Goal: Information Seeking & Learning: Learn about a topic

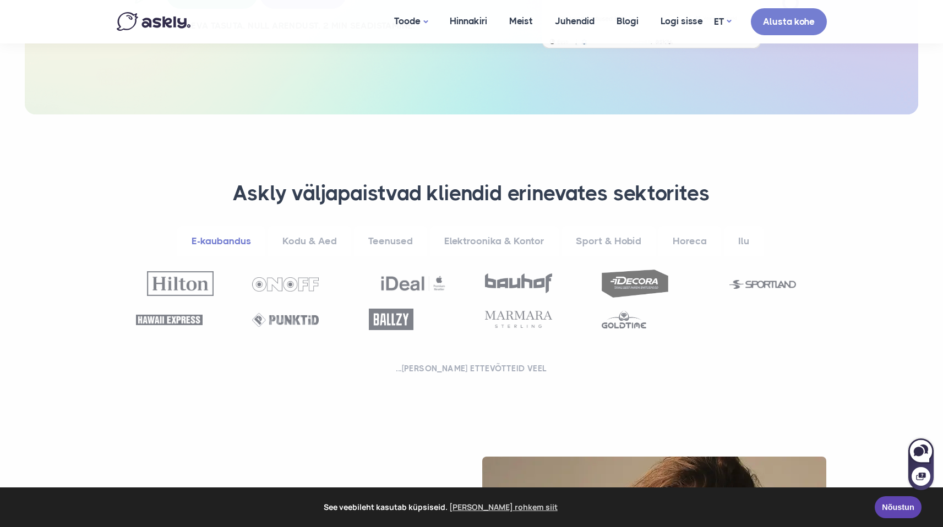
scroll to position [321, 0]
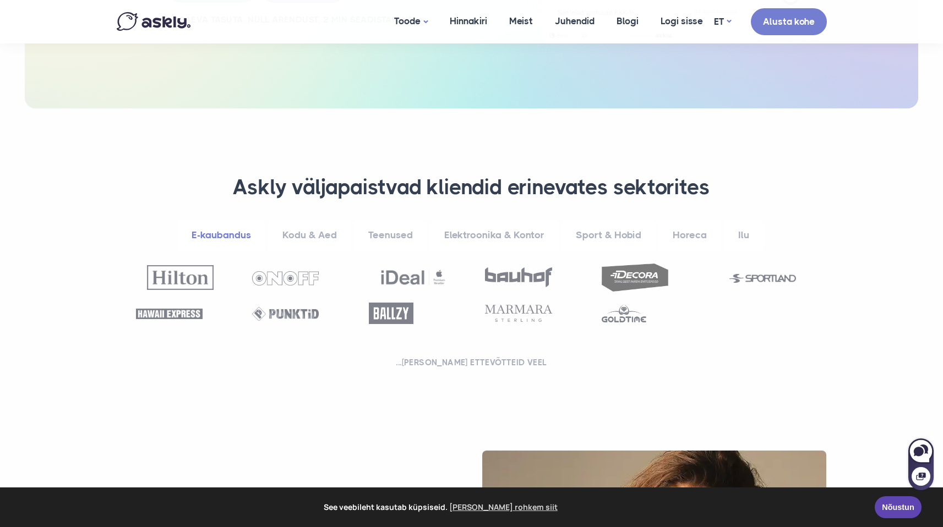
click at [311, 227] on link "Kodu & Aed" at bounding box center [309, 235] width 83 height 30
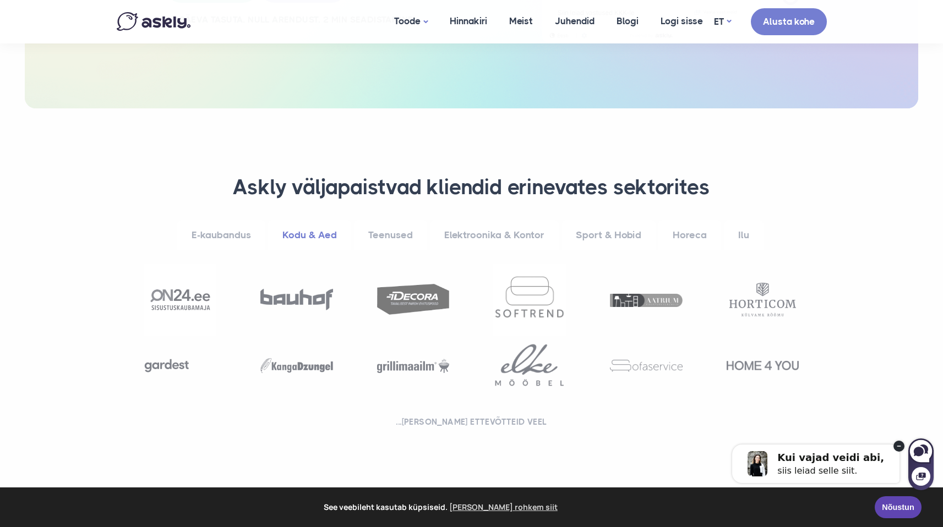
click at [385, 241] on link "Teenused" at bounding box center [390, 235] width 73 height 30
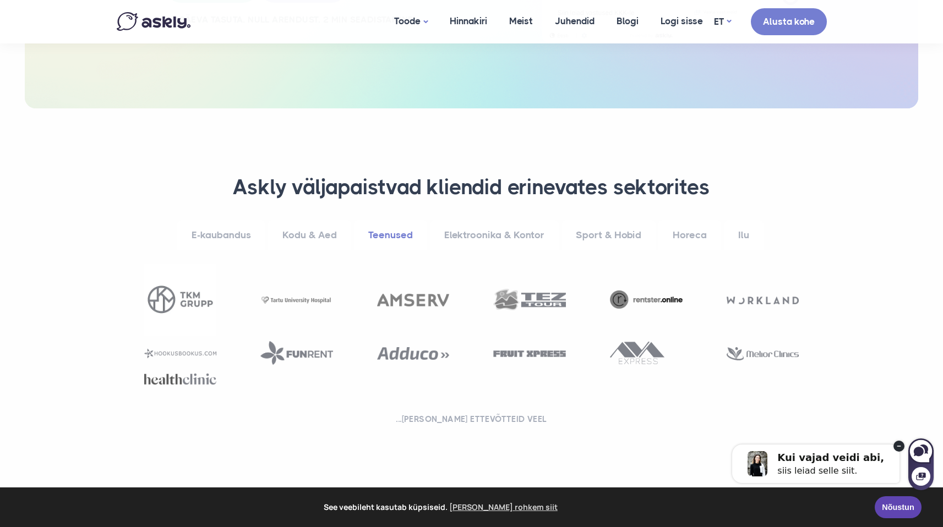
click at [486, 231] on link "Elektroonika & Kontor" at bounding box center [494, 235] width 129 height 30
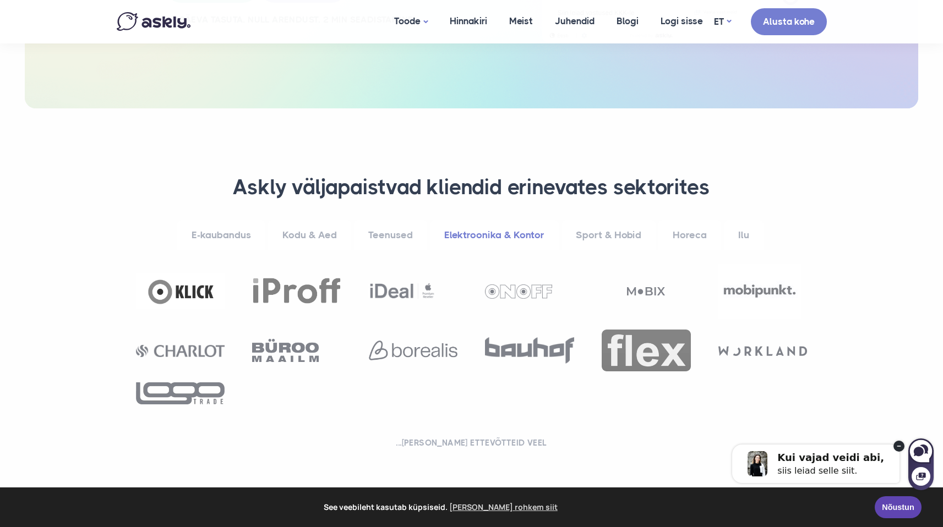
click at [589, 241] on link "Sport & Hobid" at bounding box center [608, 235] width 94 height 30
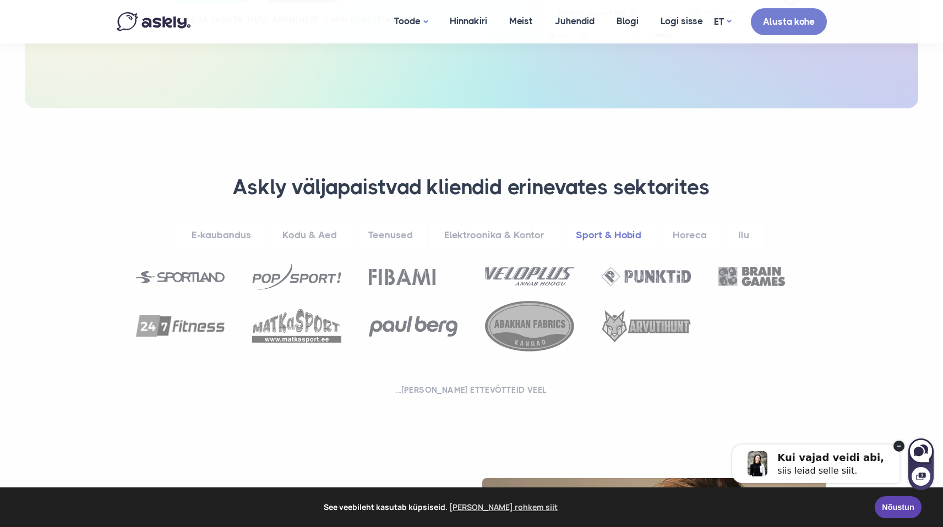
click at [686, 236] on link "Horeca" at bounding box center [689, 235] width 63 height 30
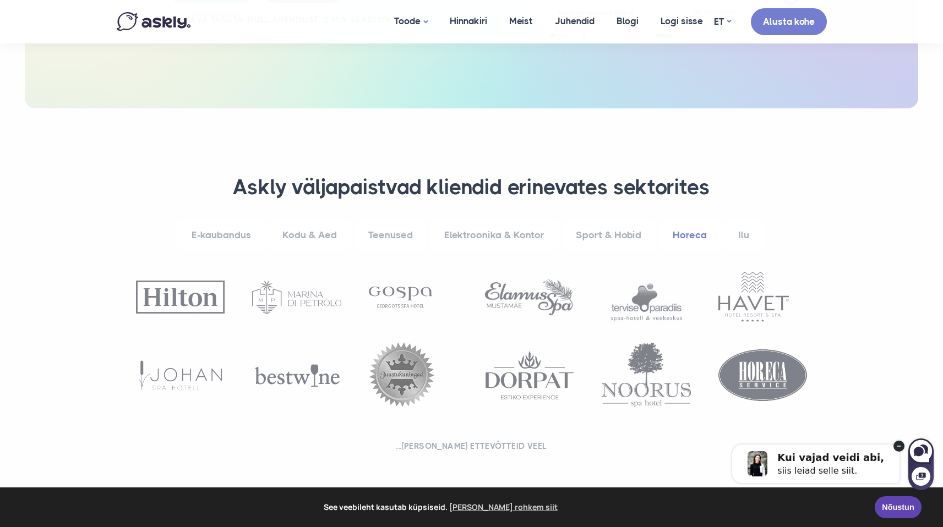
click at [749, 227] on link "Ilu" at bounding box center [744, 235] width 40 height 30
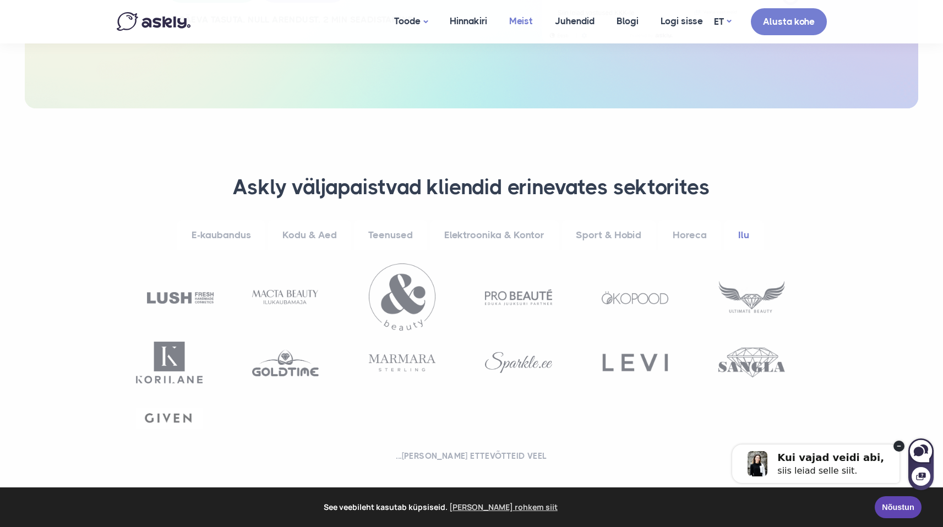
click at [512, 21] on link "Meist" at bounding box center [521, 21] width 46 height 42
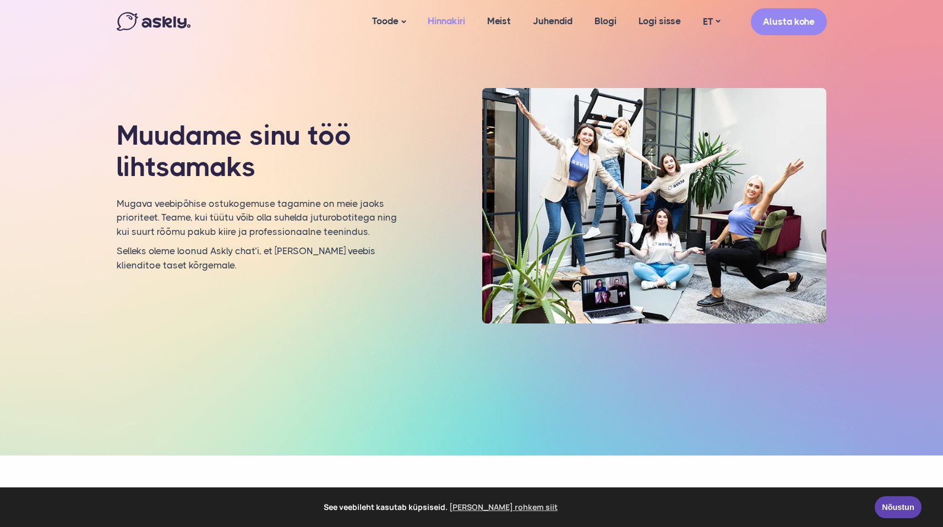
click at [437, 21] on link "Hinnakiri" at bounding box center [446, 21] width 59 height 42
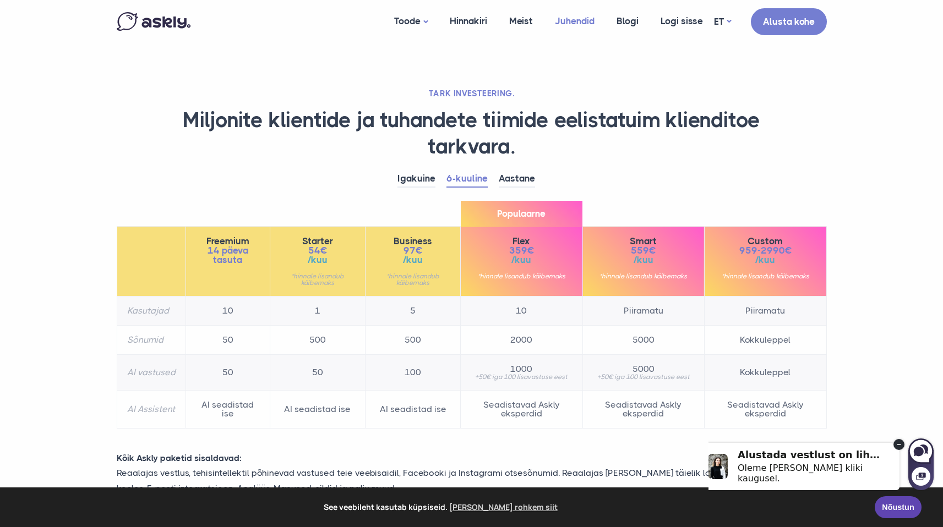
click at [563, 19] on link "Juhendid" at bounding box center [575, 21] width 62 height 42
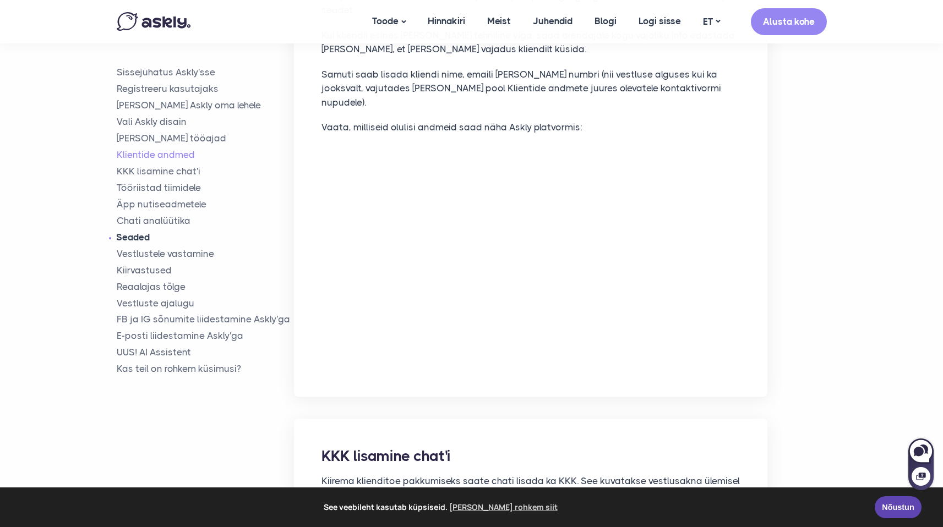
scroll to position [2312, 0]
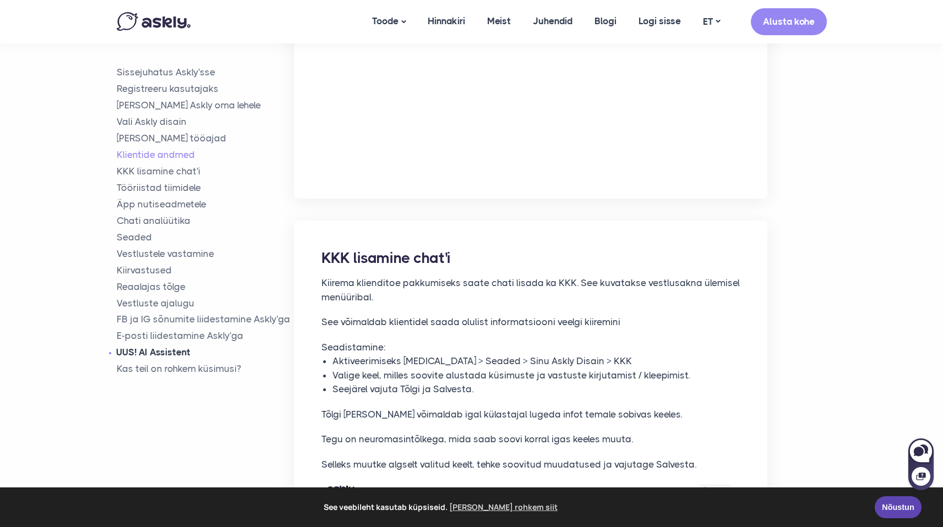
click at [163, 349] on link "UUS! AI Assistent" at bounding box center [206, 352] width 178 height 13
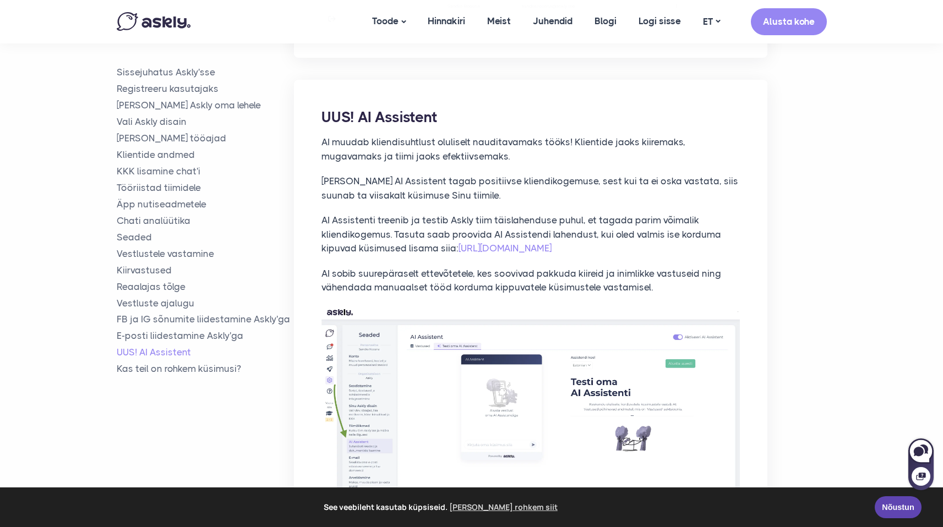
scroll to position [7862, 0]
